Goal: Task Accomplishment & Management: Manage account settings

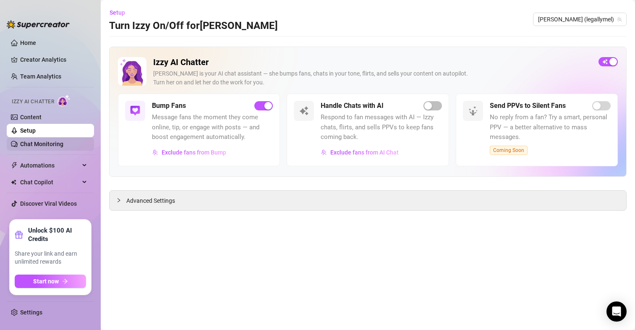
click at [32, 141] on link "Chat Monitoring" at bounding box center [41, 144] width 43 height 7
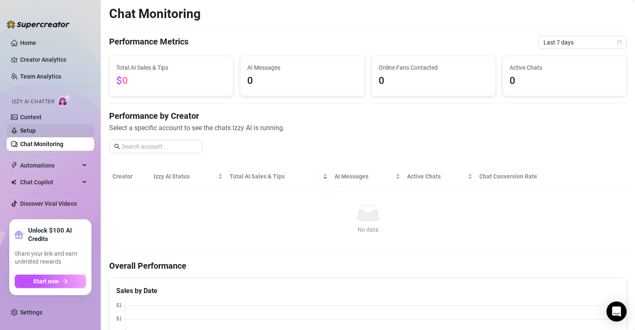
click at [26, 133] on link "Setup" at bounding box center [28, 130] width 16 height 7
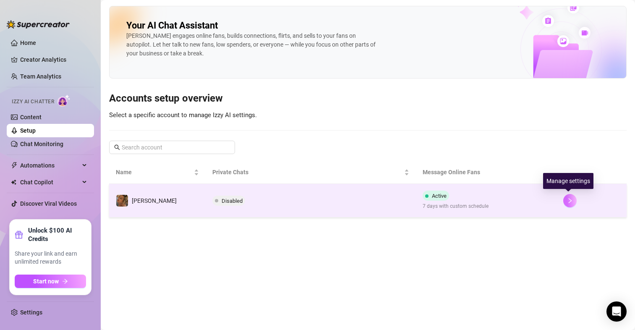
click at [568, 204] on button "button" at bounding box center [569, 200] width 13 height 13
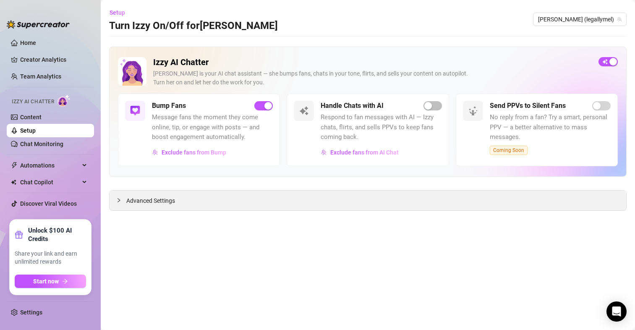
click at [117, 203] on icon "collapsed" at bounding box center [118, 200] width 5 height 5
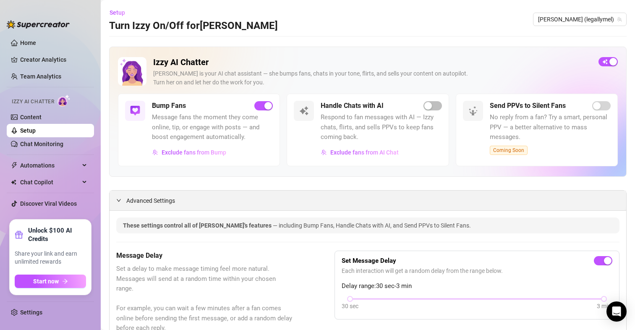
click at [121, 202] on icon "expanded" at bounding box center [118, 200] width 5 height 5
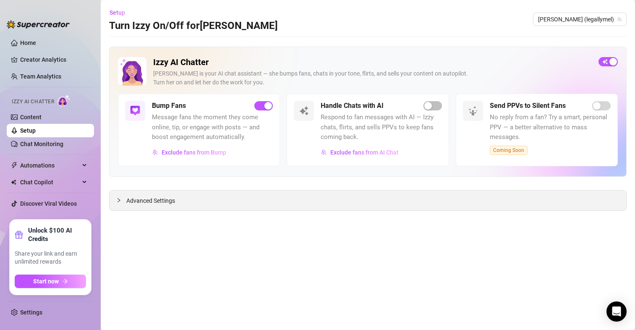
click at [121, 202] on icon "collapsed" at bounding box center [118, 200] width 5 height 5
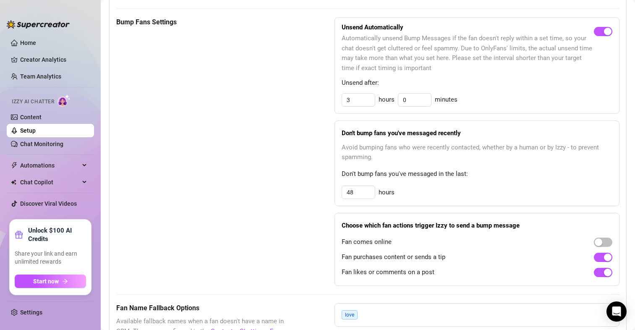
scroll to position [410, 0]
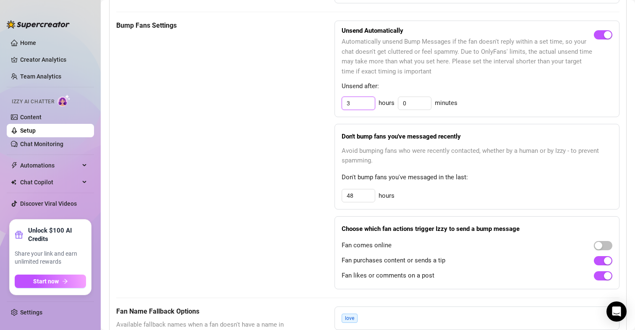
drag, startPoint x: 346, startPoint y: 103, endPoint x: 340, endPoint y: 103, distance: 6.3
click at [342, 103] on input "3" at bounding box center [358, 103] width 33 height 13
type input "2"
click at [511, 134] on span "Don't bump fans you've messaged recently" at bounding box center [477, 137] width 271 height 6
click at [272, 147] on div "Bump Fans Settings" at bounding box center [204, 155] width 176 height 269
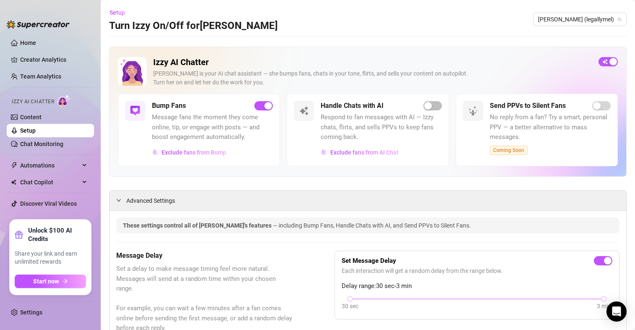
scroll to position [7, 0]
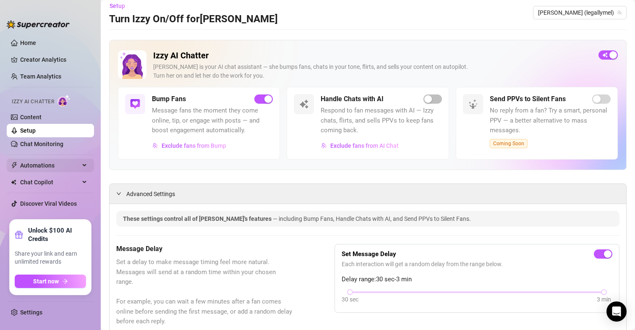
click at [90, 164] on div "Automations" at bounding box center [50, 165] width 87 height 13
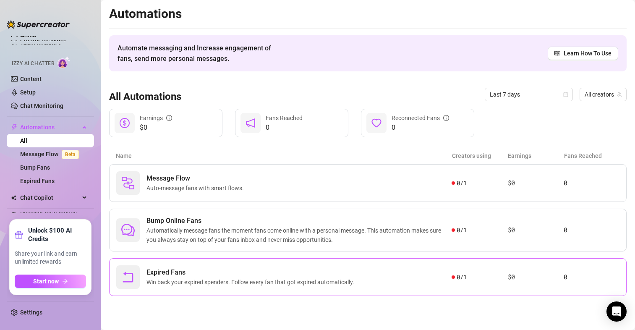
click at [350, 280] on span "Win back your expired spenders. Follow every fan that got expired automatically." at bounding box center [252, 282] width 211 height 9
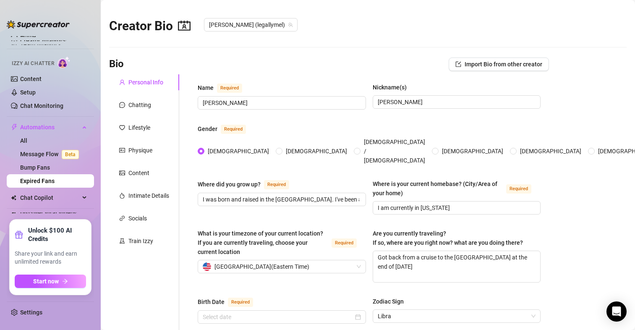
radio input "true"
type input "September 27th, 1986"
click at [131, 241] on div "Train Izzy" at bounding box center [140, 240] width 25 height 9
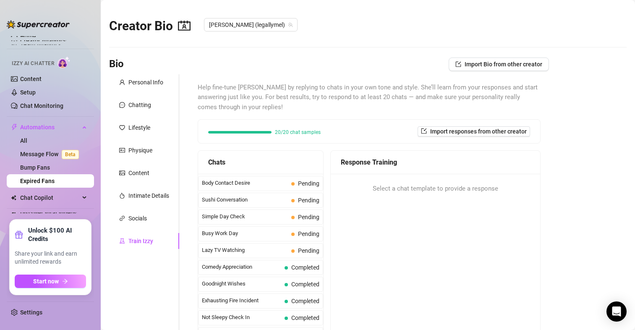
scroll to position [514, 0]
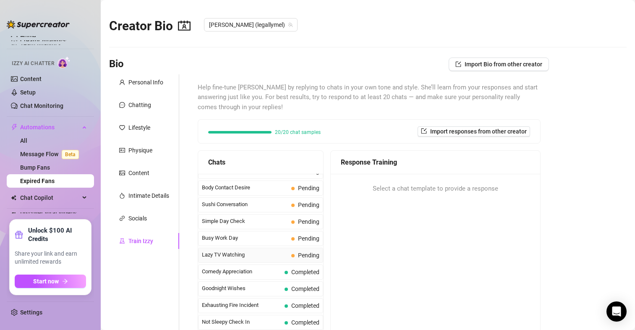
click at [255, 256] on span "Lazy TV Watching" at bounding box center [245, 255] width 86 height 8
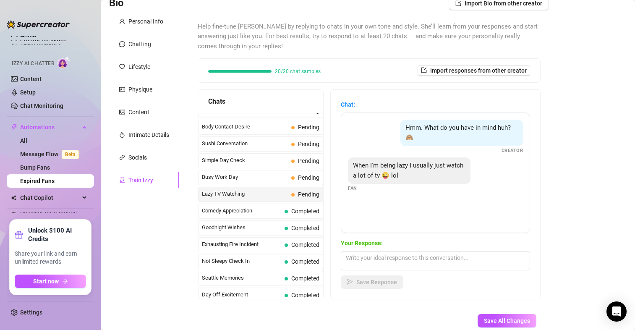
scroll to position [62, 0]
